Goal: Obtain resource: Download file/media

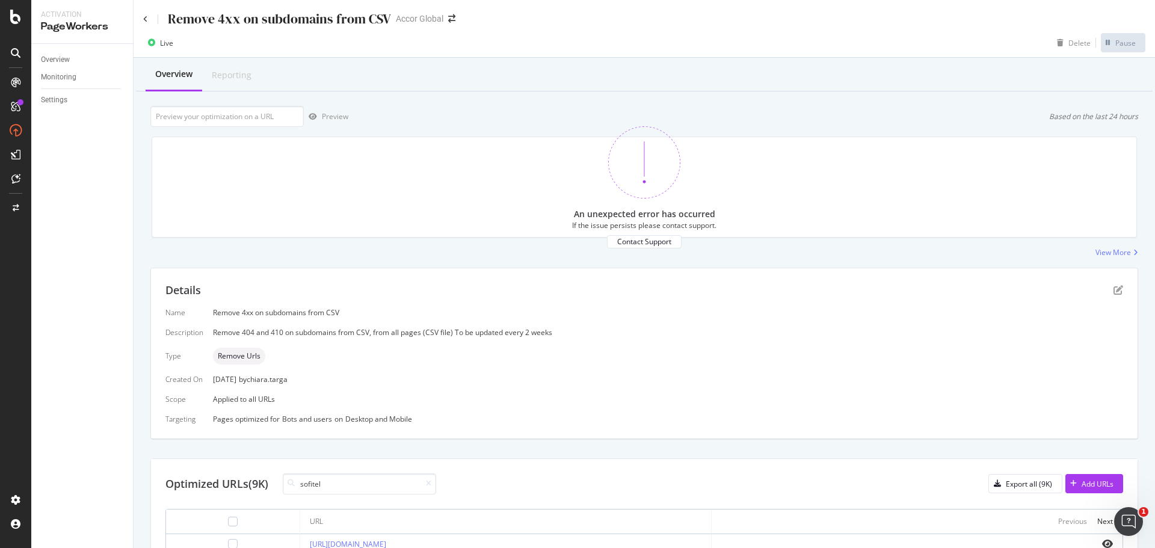
scroll to position [360, 0]
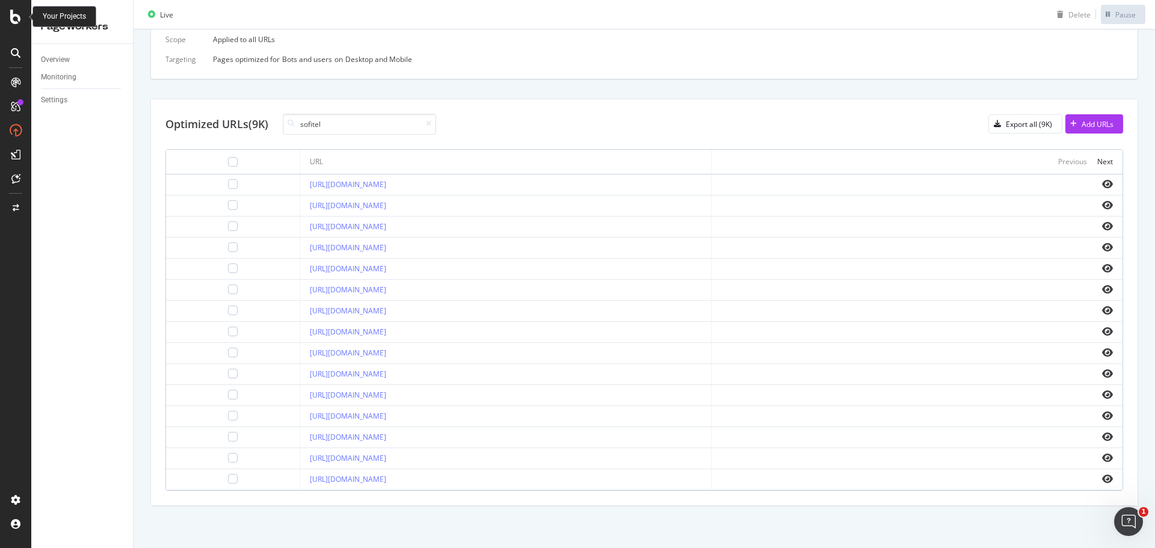
click at [8, 17] on div at bounding box center [15, 17] width 29 height 14
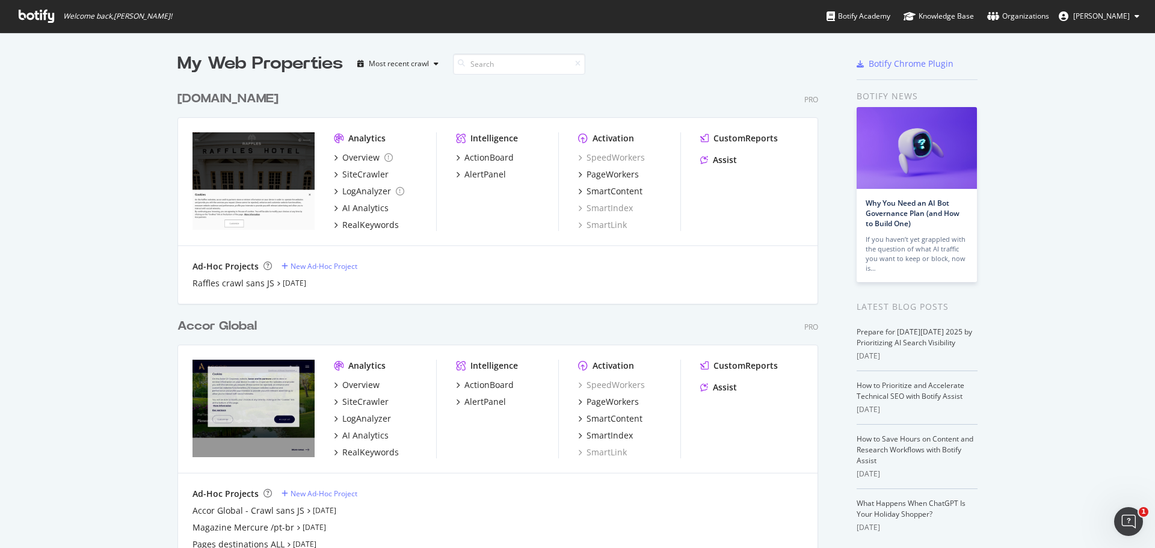
scroll to position [81, 0]
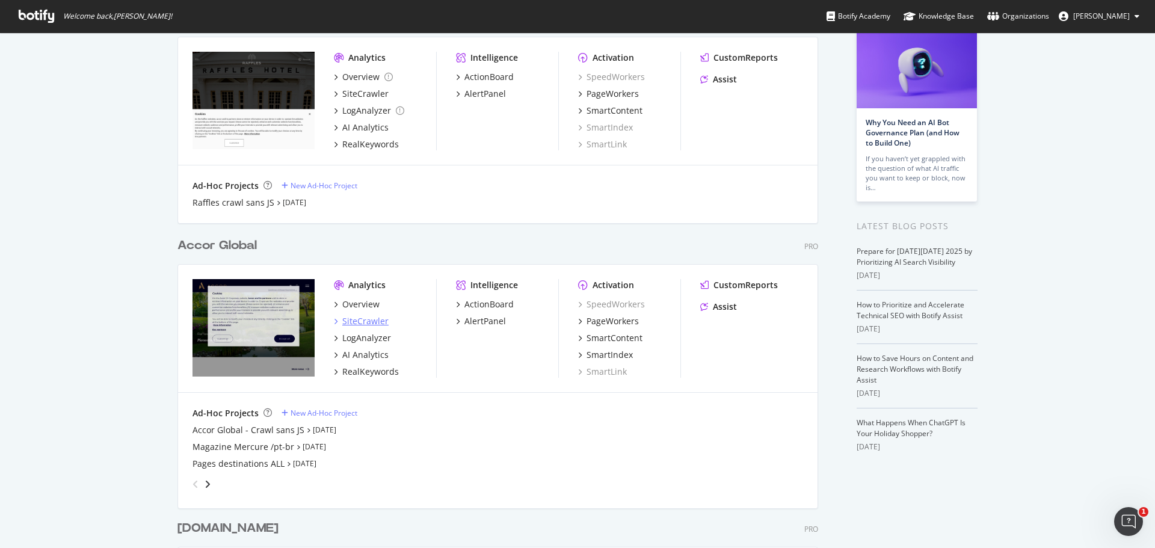
click at [355, 318] on div "SiteCrawler" at bounding box center [365, 321] width 46 height 12
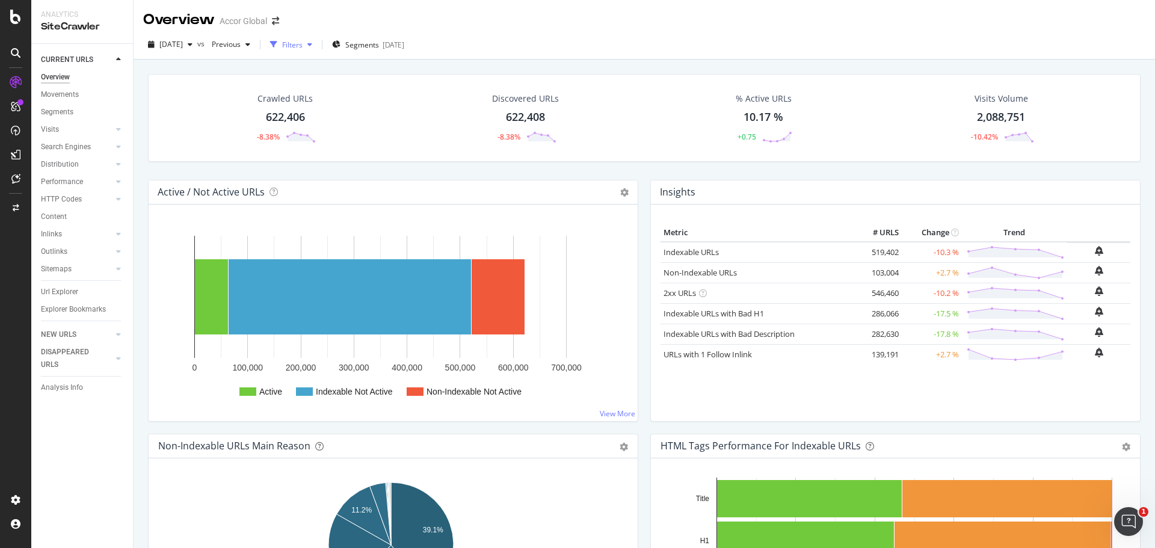
click at [303, 45] on div "Filters" at bounding box center [292, 45] width 20 height 10
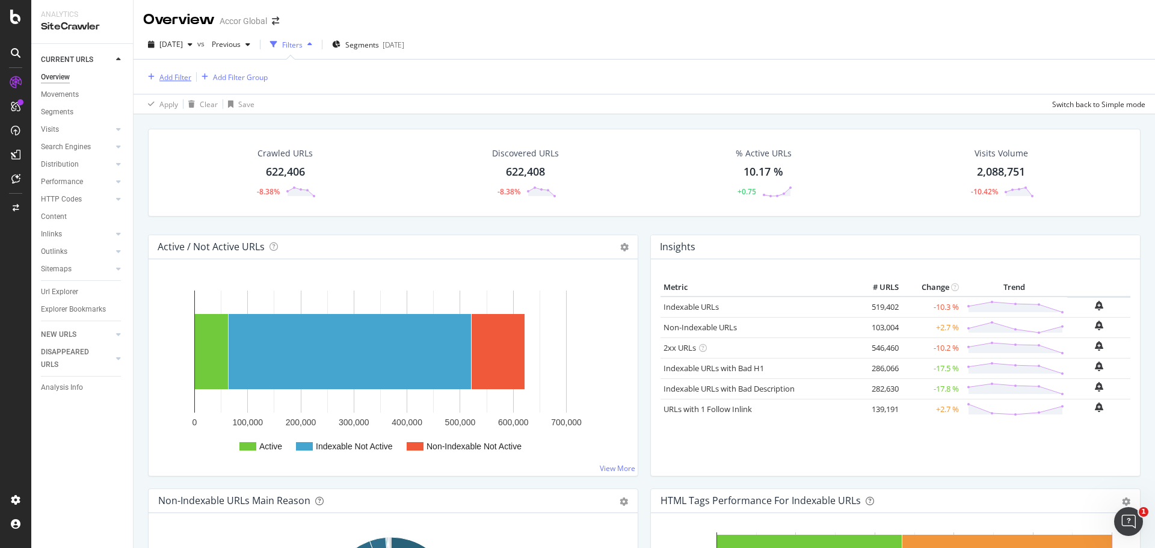
click at [171, 79] on div "Add Filter" at bounding box center [175, 77] width 32 height 10
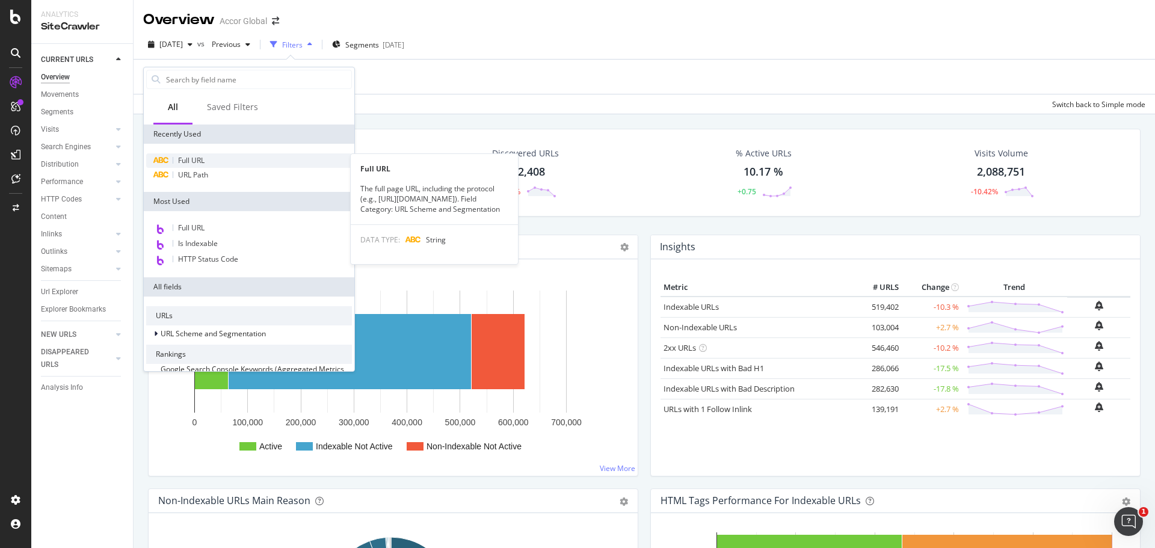
click at [198, 162] on span "Full URL" at bounding box center [191, 160] width 26 height 10
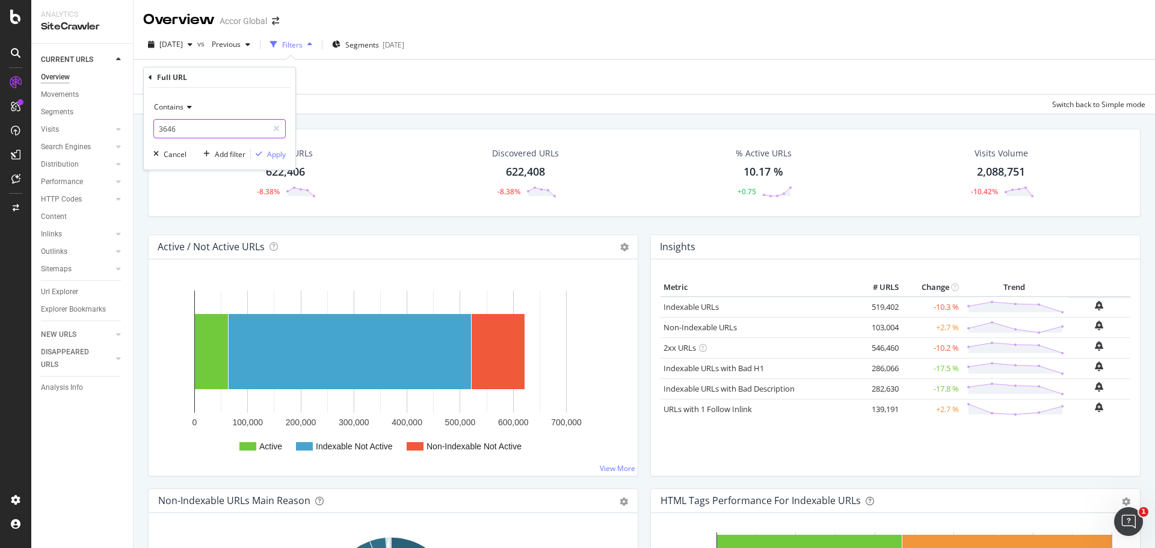
click at [182, 130] on input "3646" at bounding box center [211, 128] width 114 height 19
type input "0568"
click at [275, 159] on div "Apply" at bounding box center [276, 154] width 19 height 10
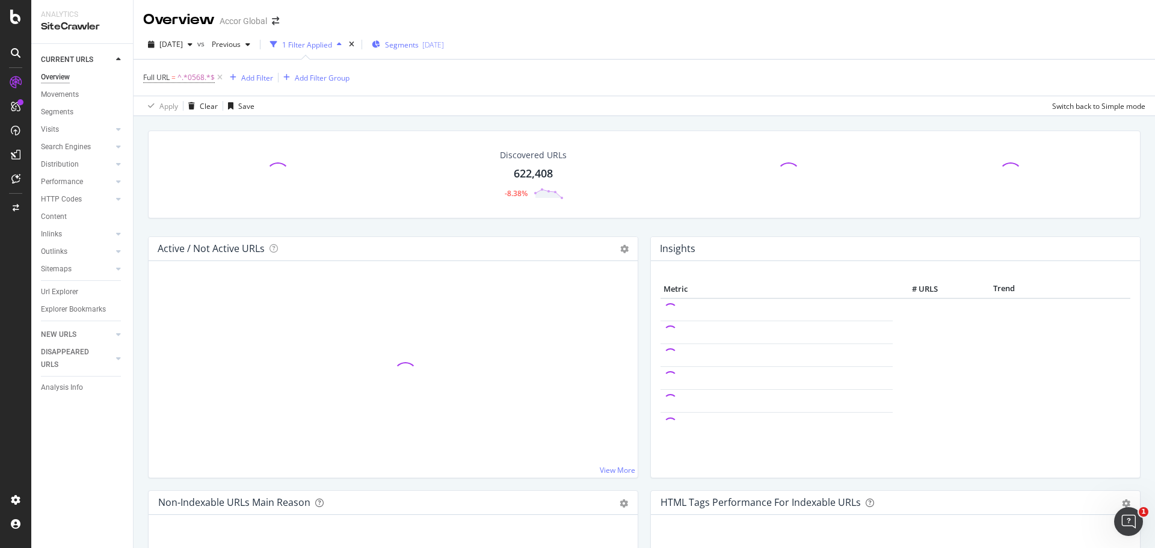
click at [414, 41] on span "Segments" at bounding box center [402, 45] width 34 height 10
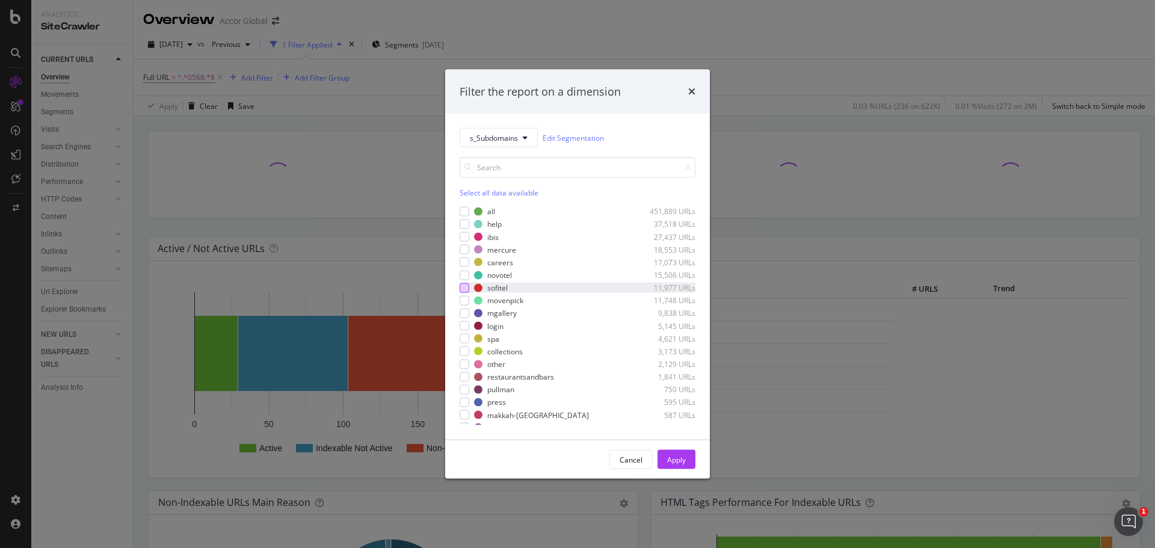
click at [461, 291] on div "modal" at bounding box center [464, 288] width 10 height 10
click at [672, 456] on div "Apply" at bounding box center [676, 459] width 19 height 10
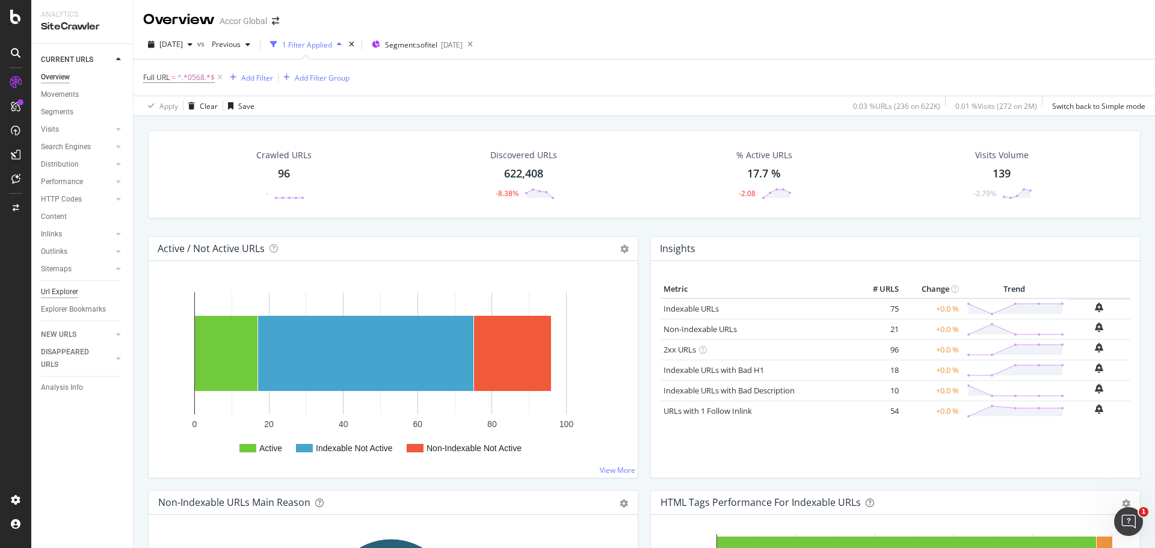
click at [63, 294] on div "Url Explorer" at bounding box center [59, 292] width 37 height 13
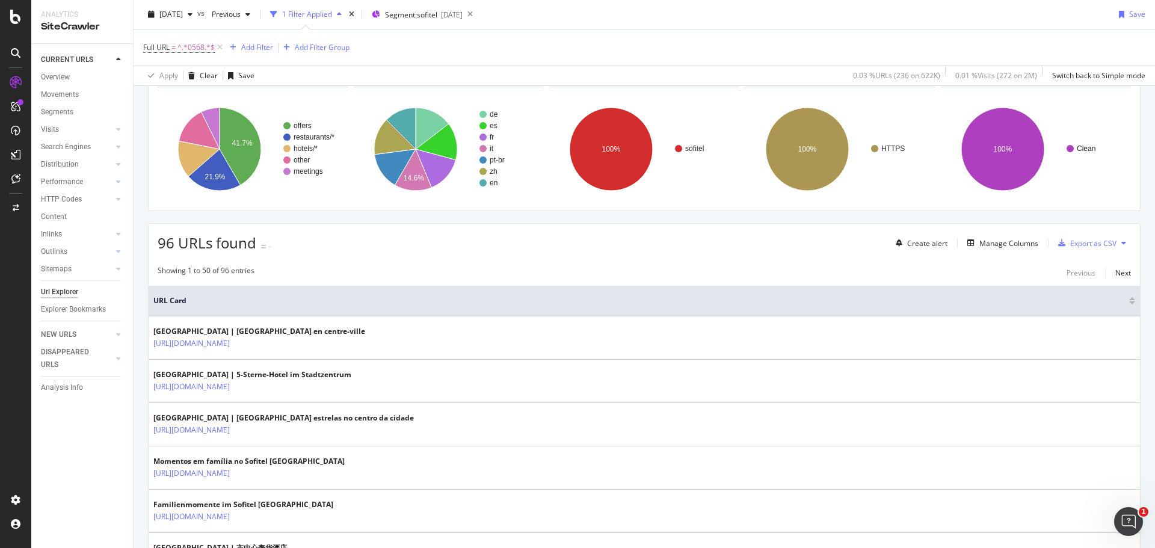
scroll to position [155, 0]
click at [980, 248] on div "Manage Columns" at bounding box center [1000, 242] width 76 height 13
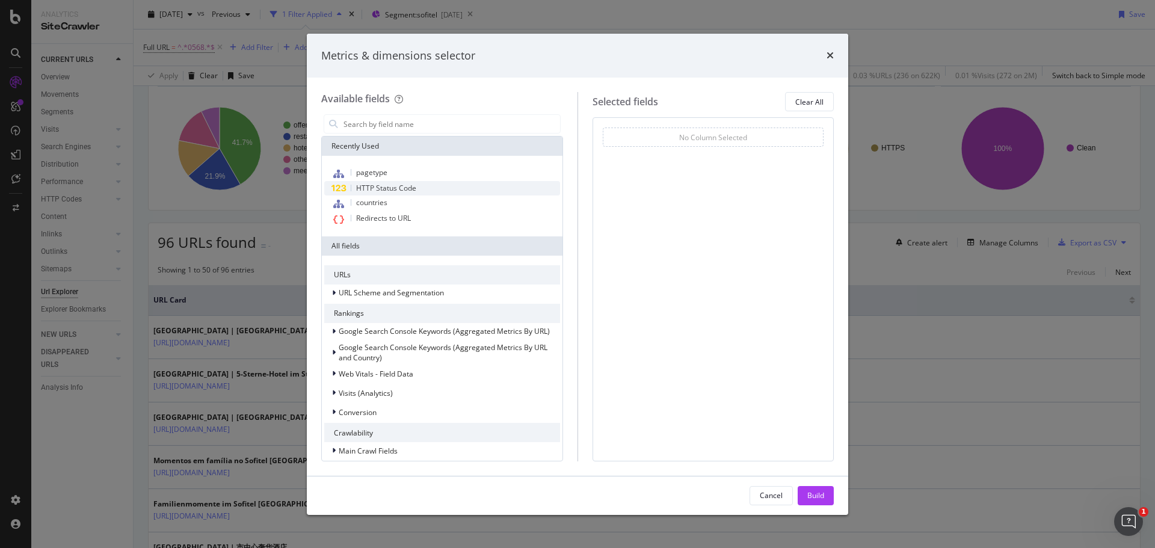
click at [400, 185] on span "HTTP Status Code" at bounding box center [386, 188] width 60 height 10
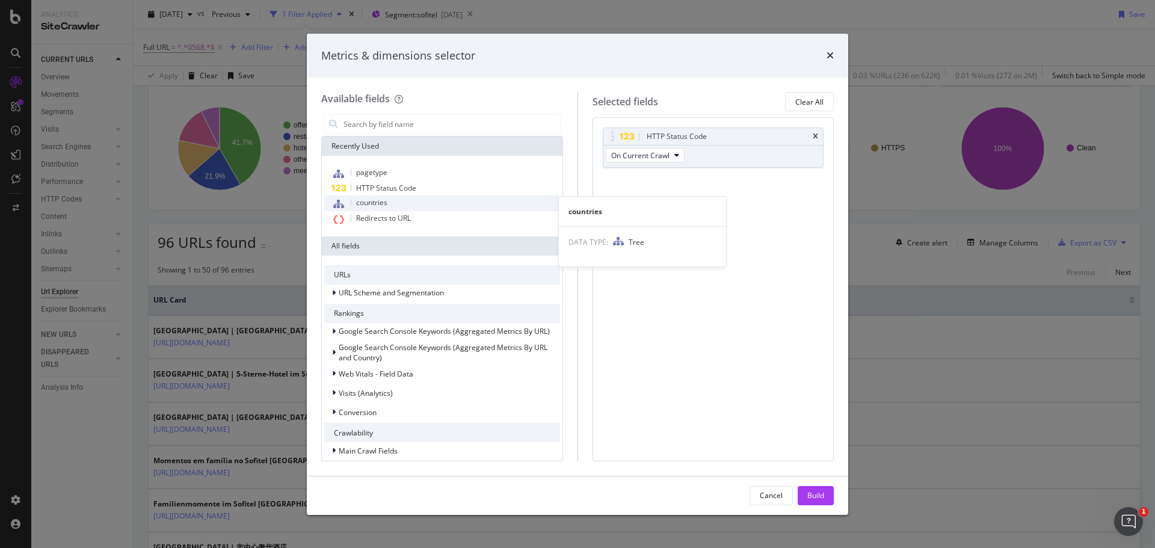
click at [387, 201] on span "countries" at bounding box center [371, 202] width 31 height 10
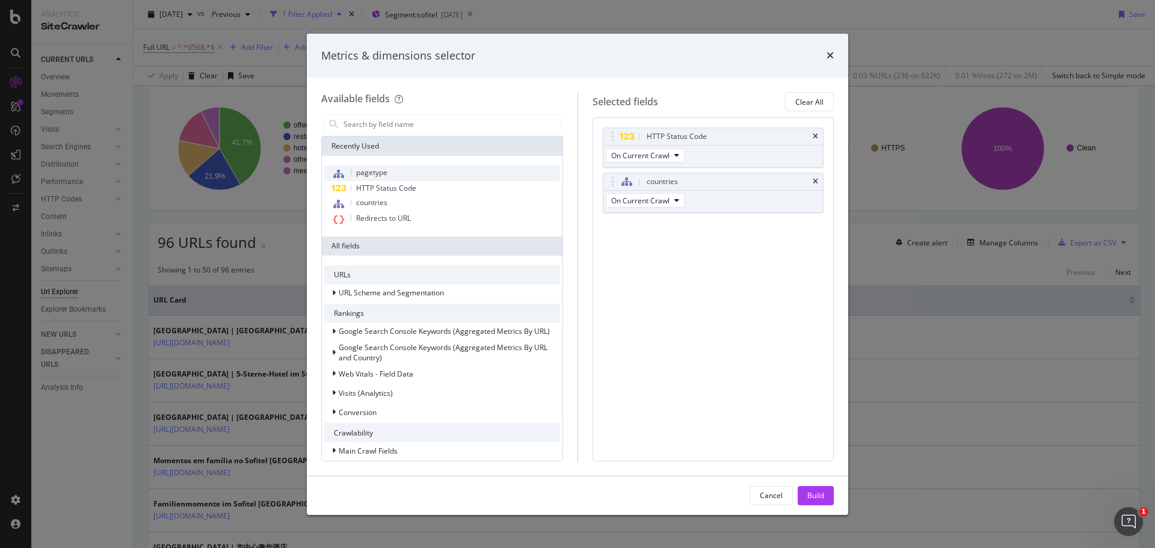
click at [378, 172] on span "pagetype" at bounding box center [371, 172] width 31 height 10
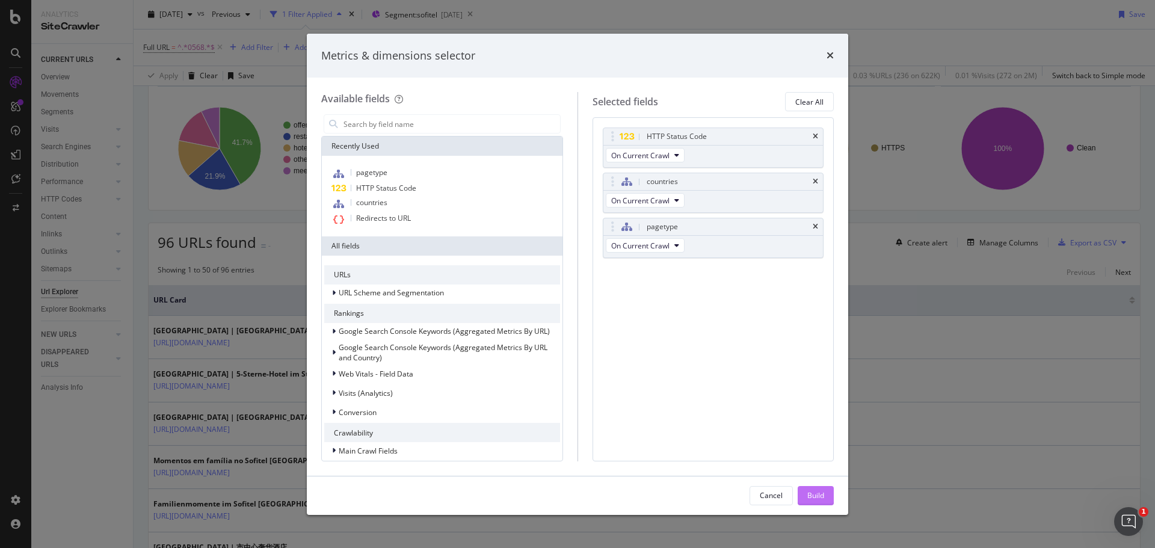
click at [812, 498] on div "Build" at bounding box center [815, 495] width 17 height 10
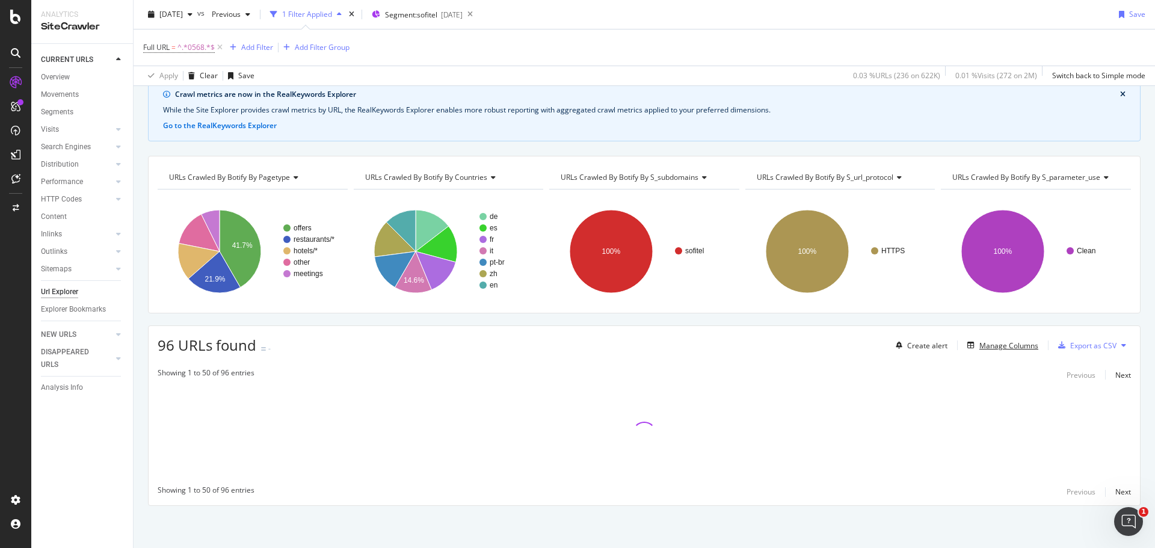
scroll to position [52, 0]
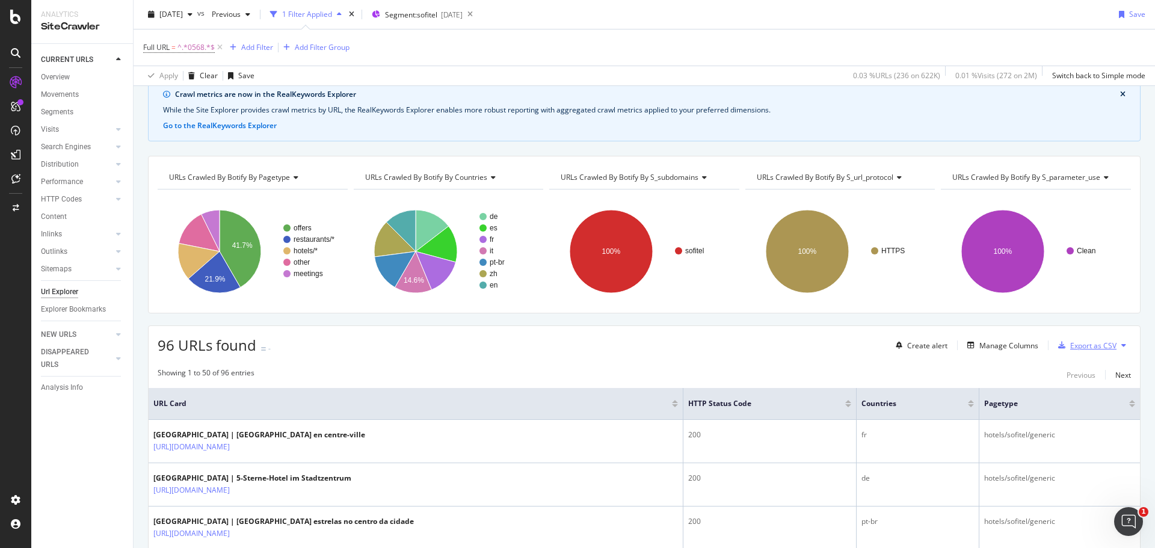
click at [1076, 346] on div "Export as CSV" at bounding box center [1093, 345] width 46 height 10
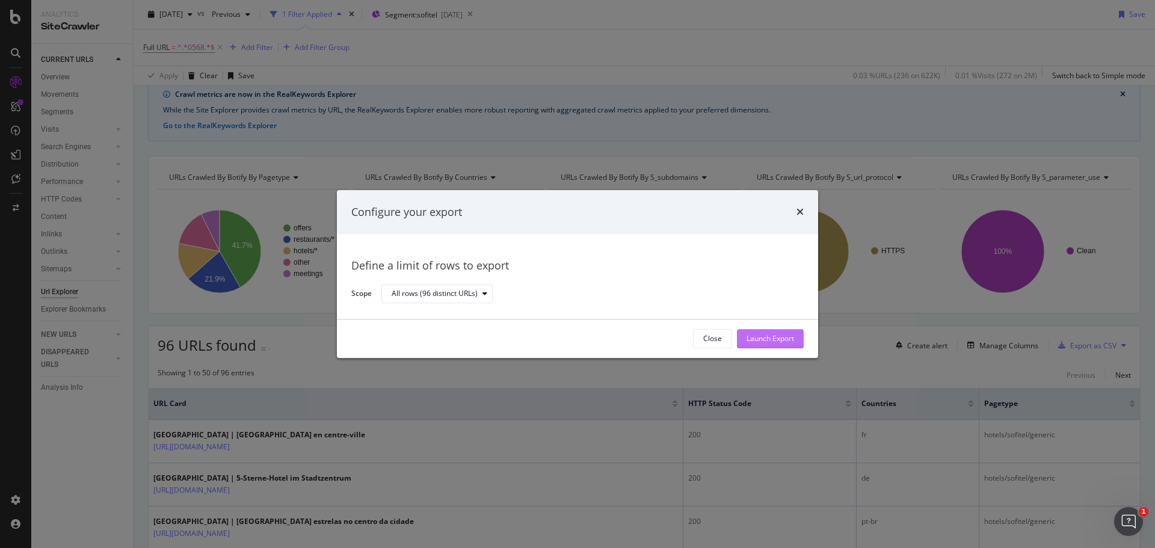
click at [751, 339] on div "Launch Export" at bounding box center [770, 339] width 48 height 10
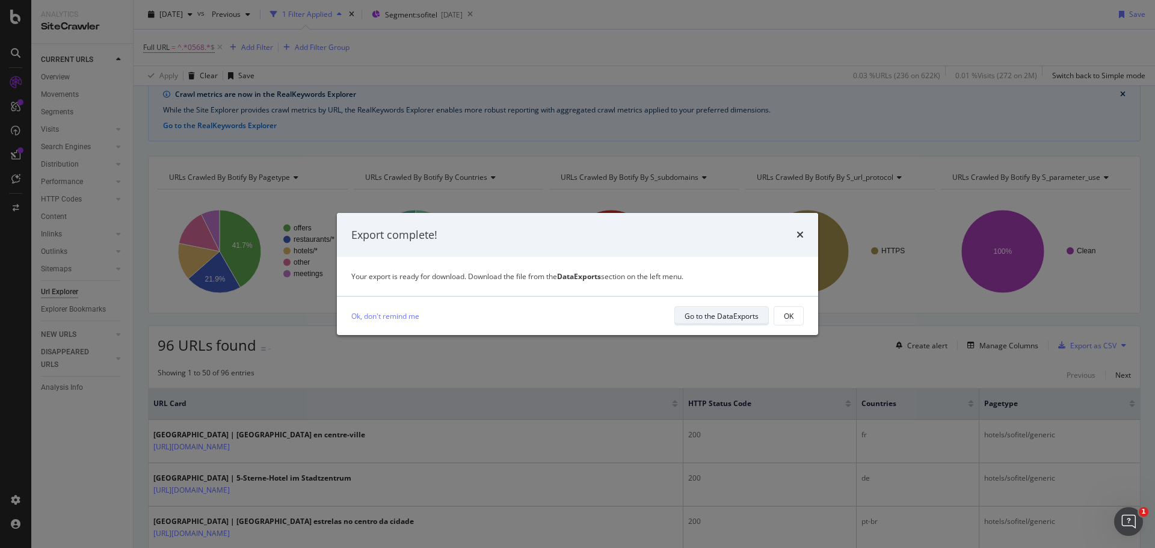
click at [716, 315] on div "Go to the DataExports" at bounding box center [721, 316] width 74 height 10
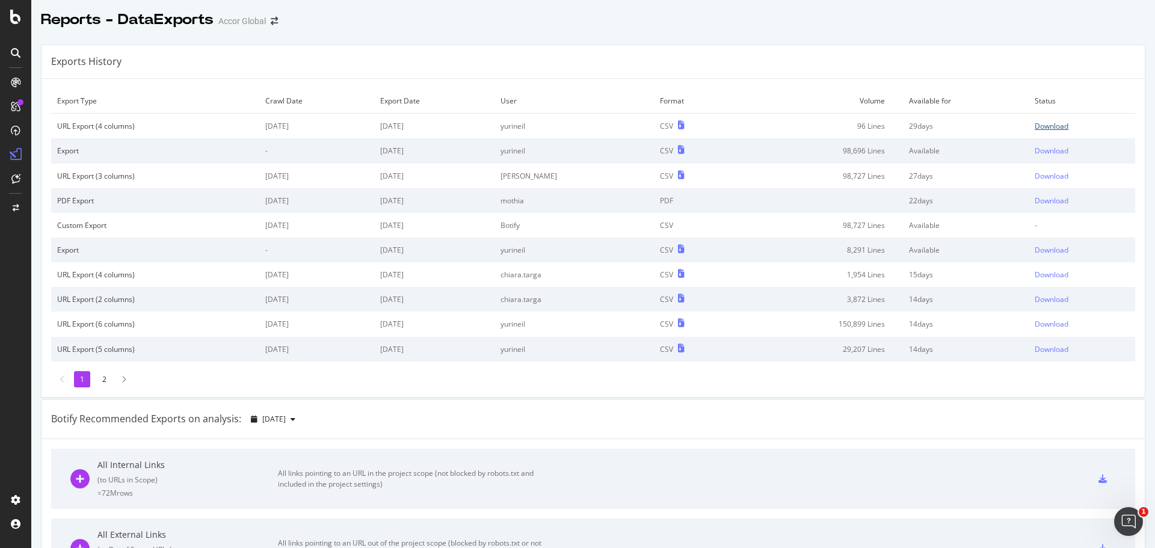
click at [1034, 131] on div "Download" at bounding box center [1051, 126] width 34 height 10
